Goal: Transaction & Acquisition: Purchase product/service

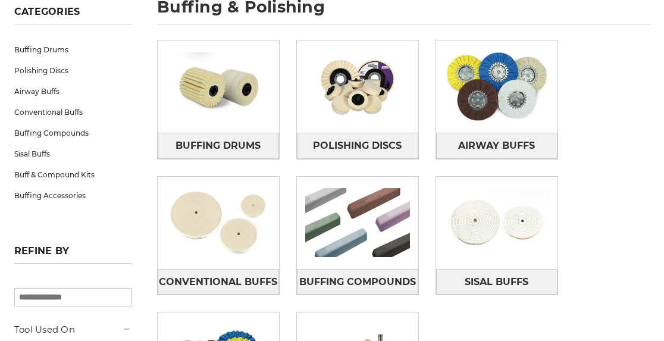
scroll to position [192, 0]
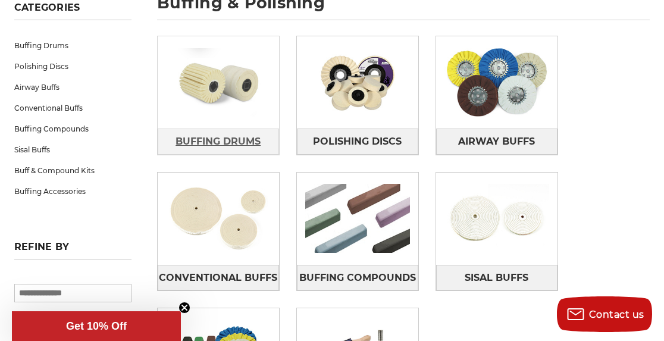
click at [226, 144] on span "Buffing Drums" at bounding box center [218, 142] width 85 height 20
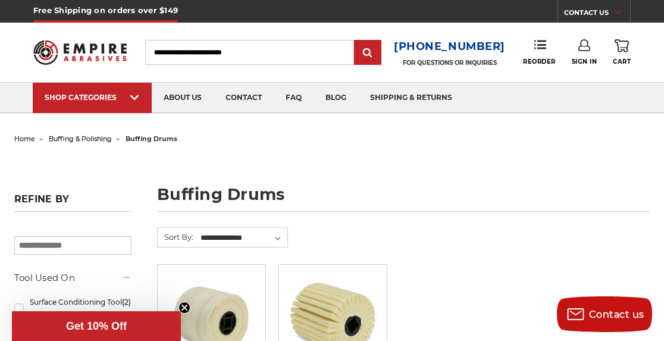
click at [273, 58] on input "Search" at bounding box center [249, 52] width 209 height 25
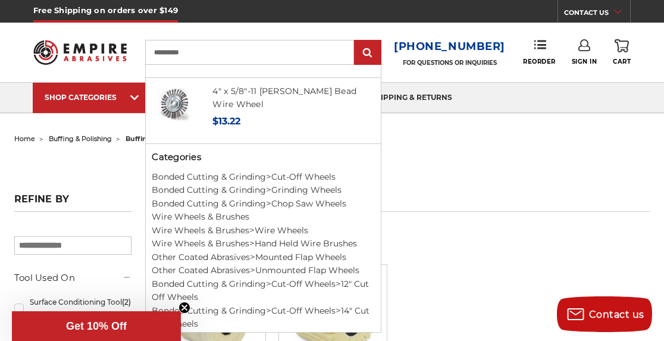
type input "**********"
click at [376, 49] on input "submit" at bounding box center [368, 53] width 24 height 24
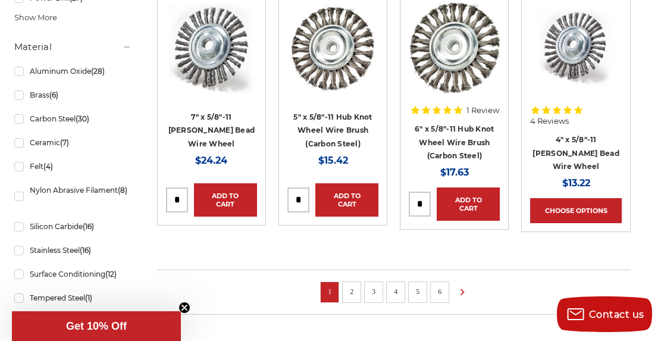
scroll to position [919, 0]
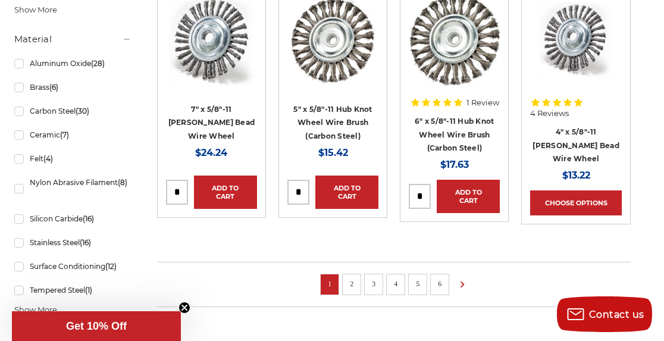
click at [354, 277] on link "2" at bounding box center [352, 283] width 12 height 13
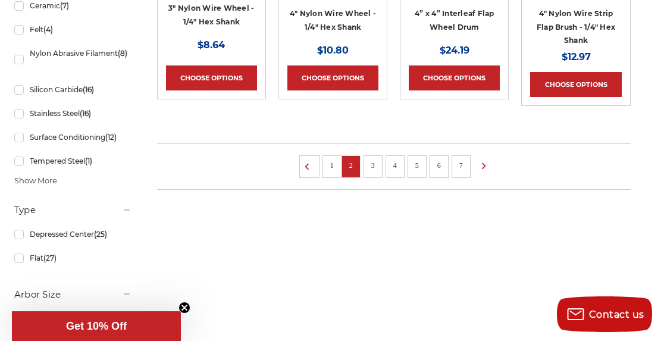
scroll to position [1051, 0]
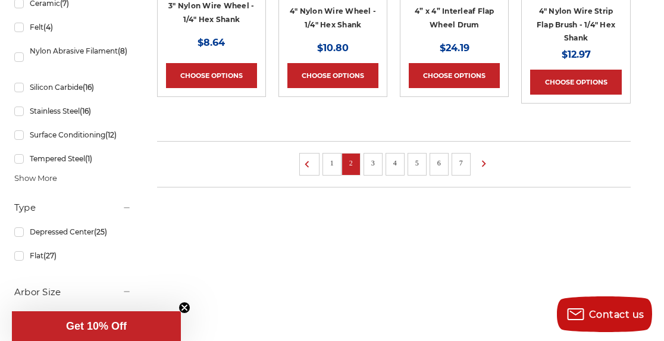
click at [373, 160] on link "3" at bounding box center [373, 163] width 12 height 13
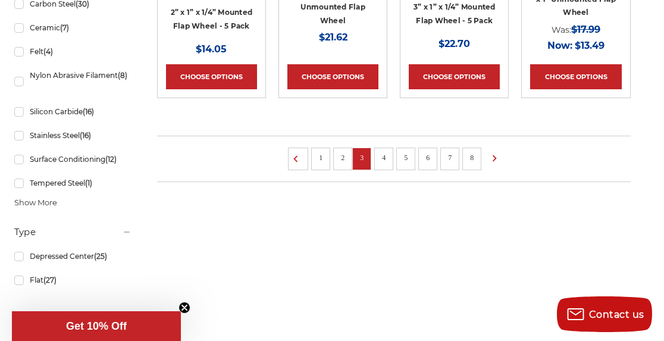
scroll to position [1031, 0]
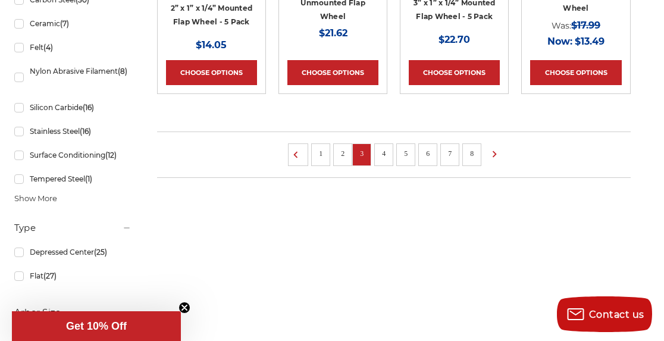
click at [388, 155] on link "4" at bounding box center [384, 153] width 12 height 13
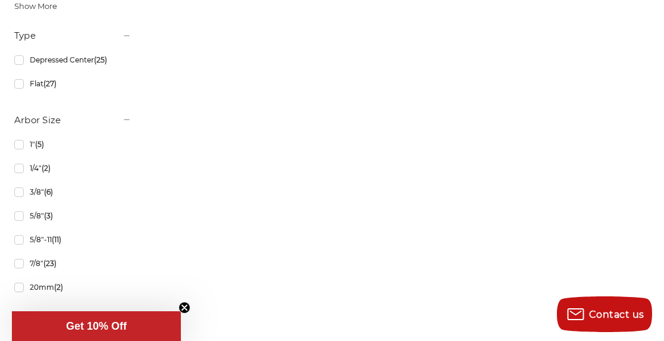
scroll to position [1229, 0]
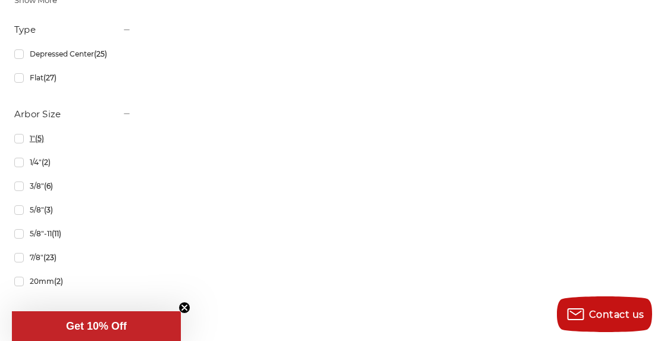
click at [18, 149] on link "1" (5)" at bounding box center [72, 138] width 117 height 21
